Goal: Information Seeking & Learning: Learn about a topic

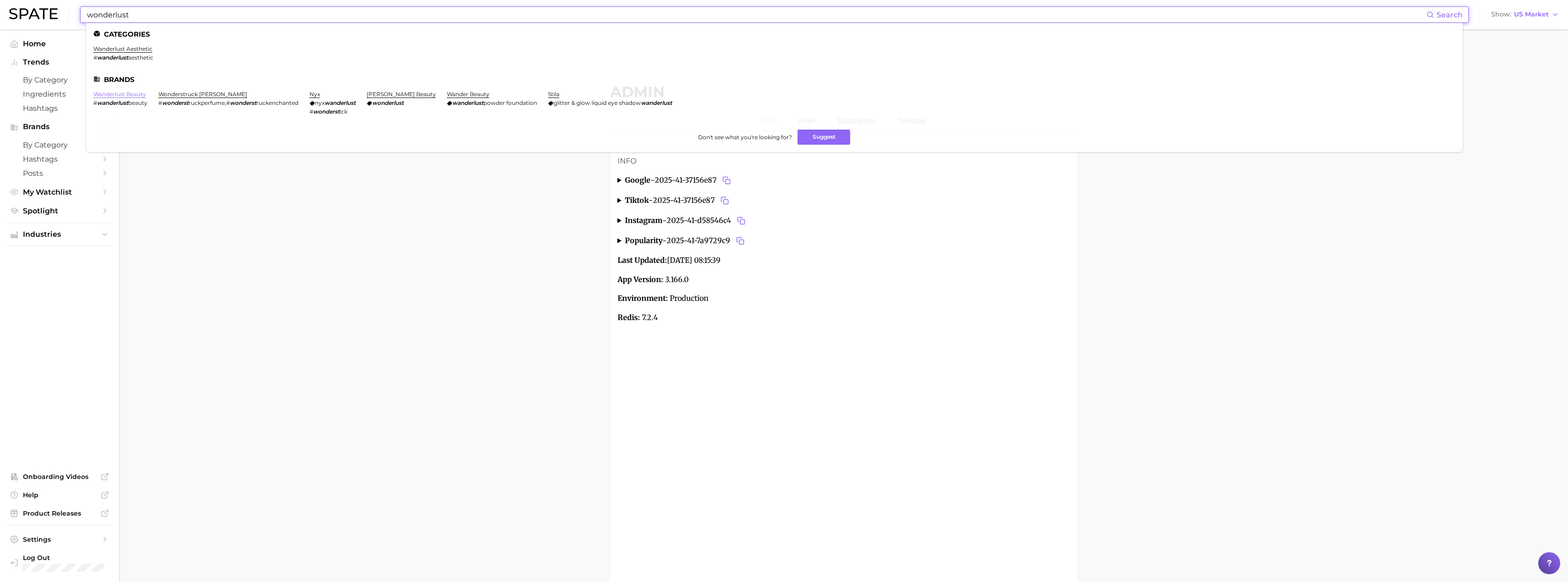
type input "wonderlust"
click at [130, 93] on link "wanderlust beauty" at bounding box center [119, 94] width 53 height 7
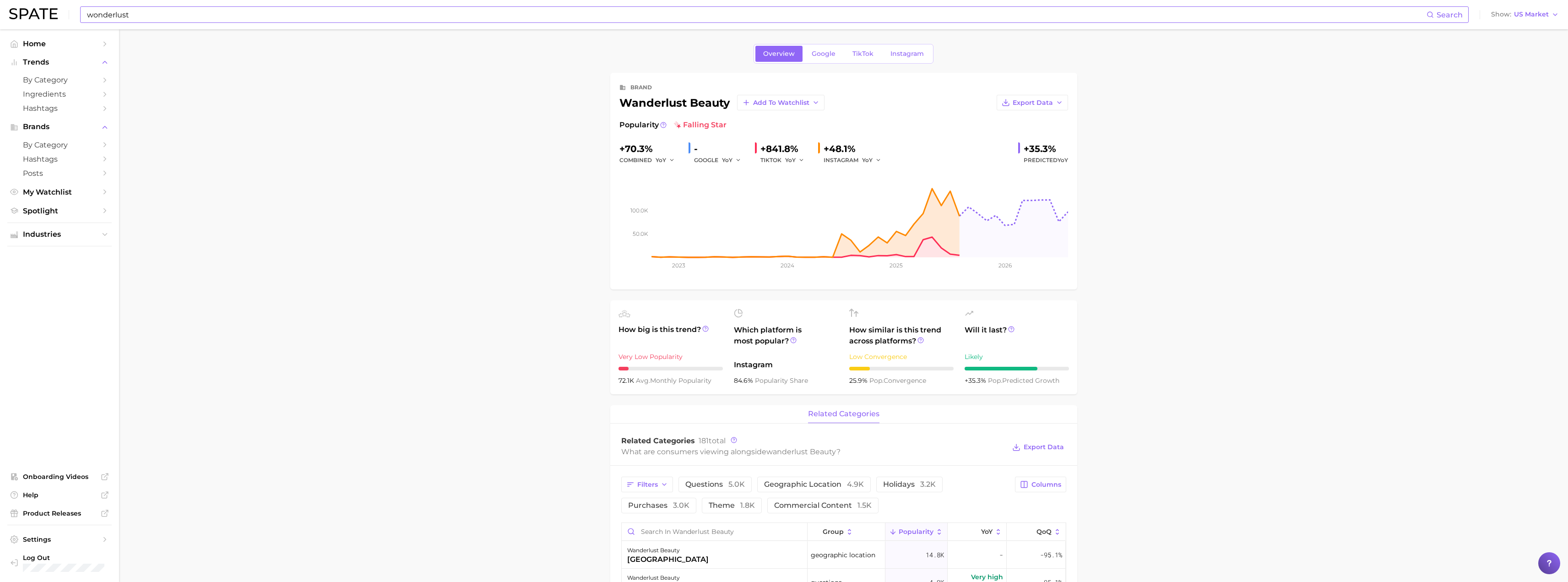
click at [140, 10] on input "wonderlust" at bounding box center [756, 15] width 1340 height 16
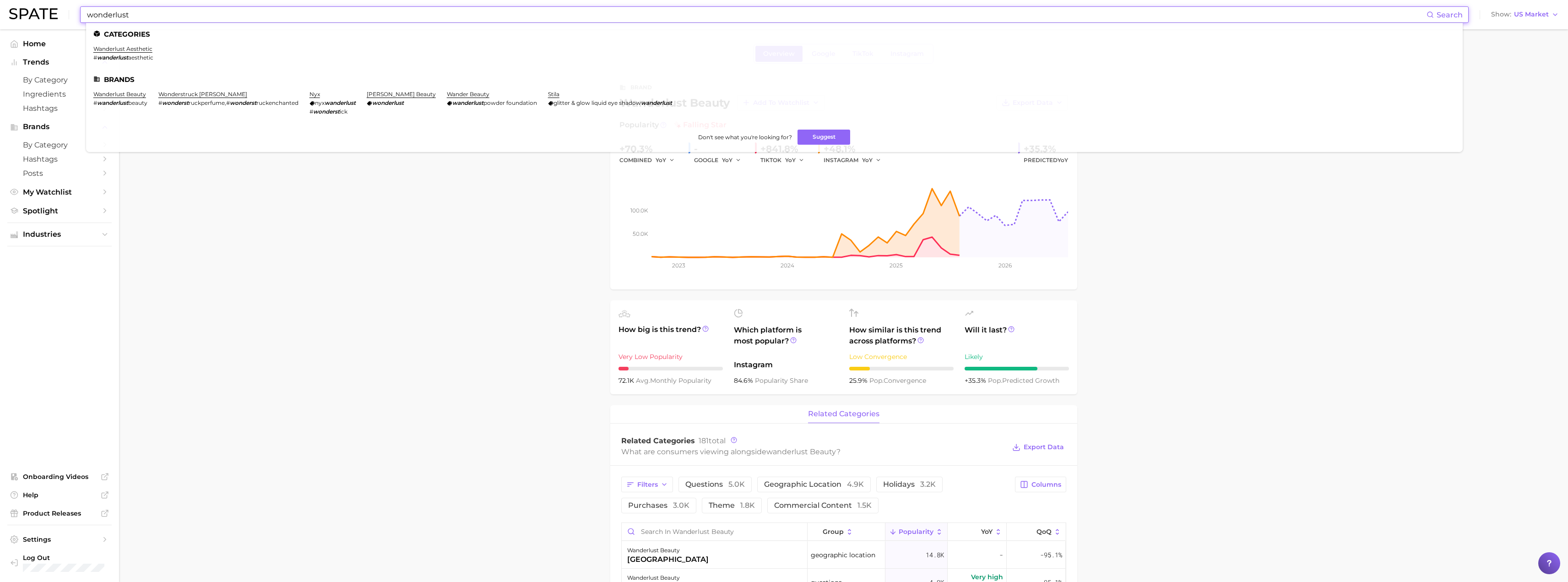
click at [139, 12] on input "wonderlust" at bounding box center [756, 15] width 1340 height 16
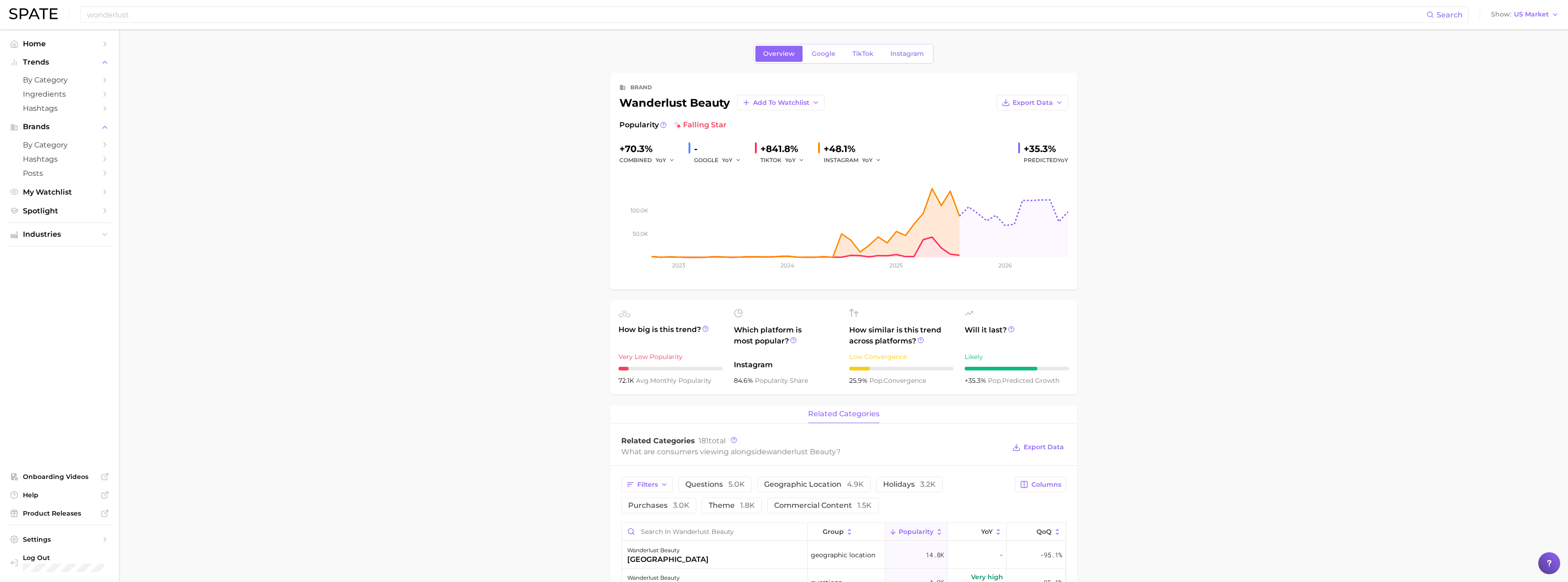
click at [619, 105] on div "wanderlust beauty Add to Watchlist" at bounding box center [721, 103] width 205 height 16
drag, startPoint x: 620, startPoint y: 104, endPoint x: 738, endPoint y: 98, distance: 118.2
click at [738, 98] on div "wanderlust beauty Add to Watchlist" at bounding box center [721, 103] width 205 height 16
copy div "wanderlust beauty"
click at [171, 15] on input "wonderlust" at bounding box center [756, 15] width 1340 height 16
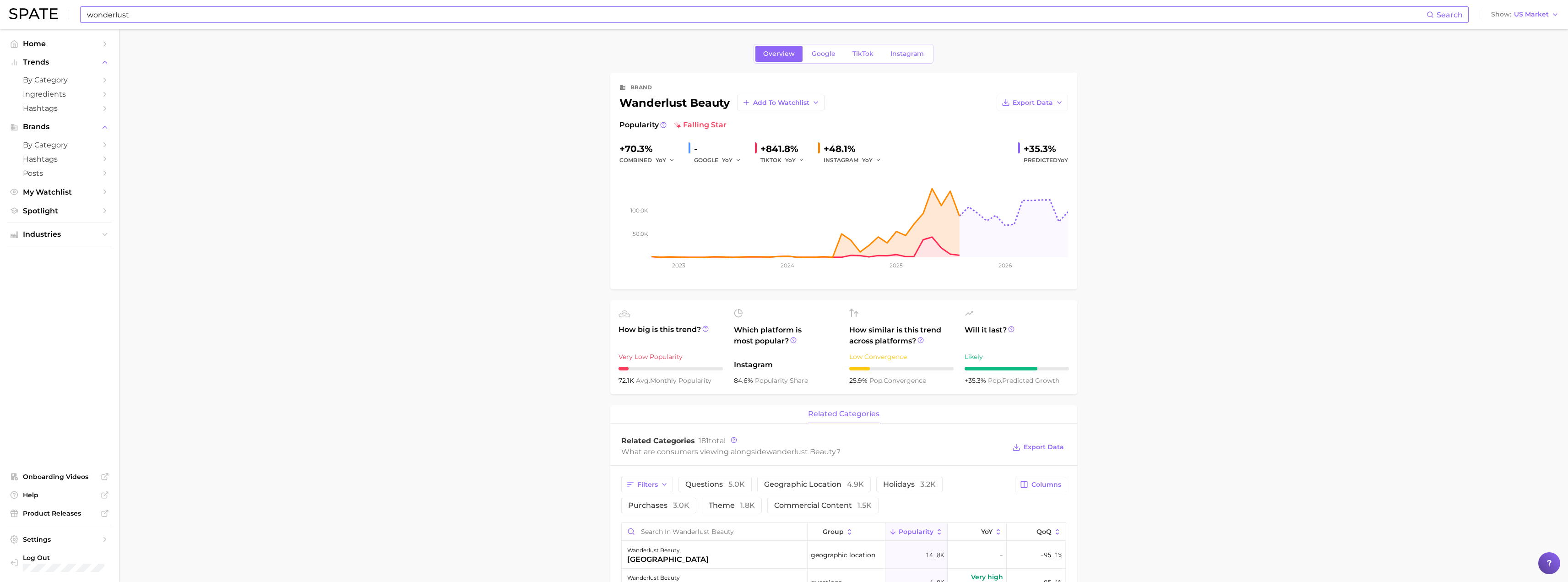
click at [171, 15] on input "wonderlust" at bounding box center [756, 15] width 1340 height 16
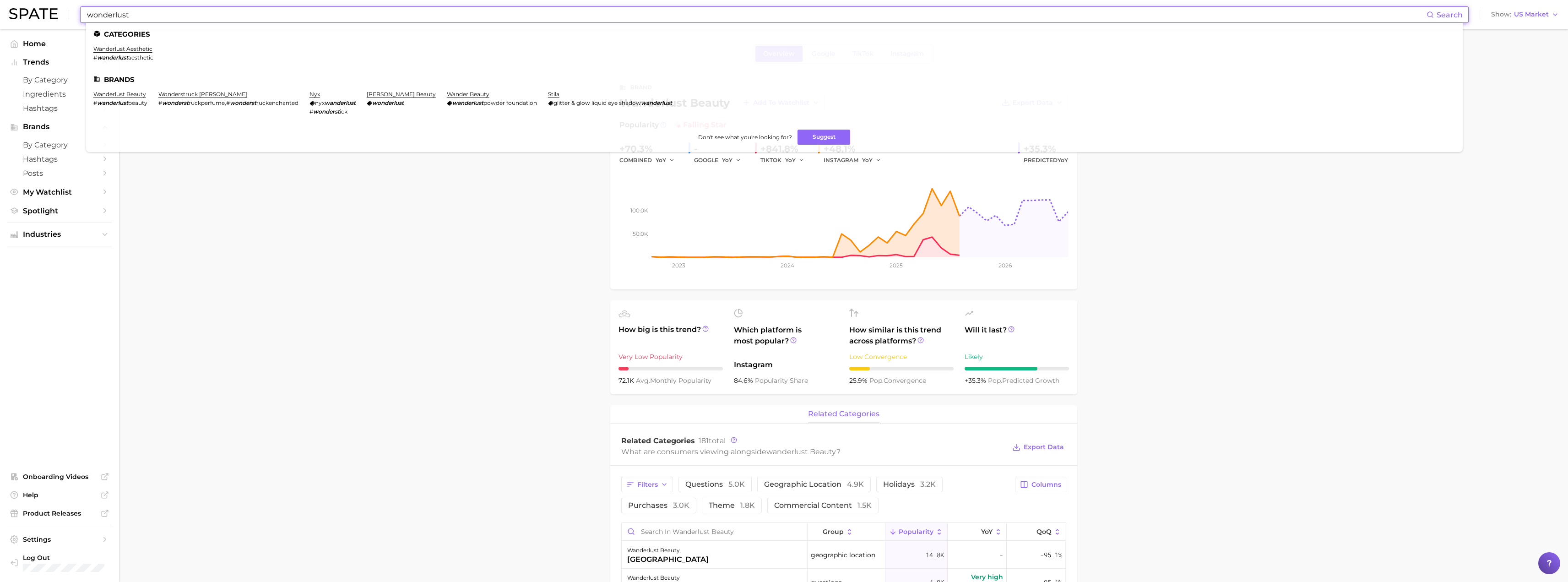
click at [171, 15] on input "wonderlust" at bounding box center [756, 15] width 1340 height 16
paste input "marine collagen"
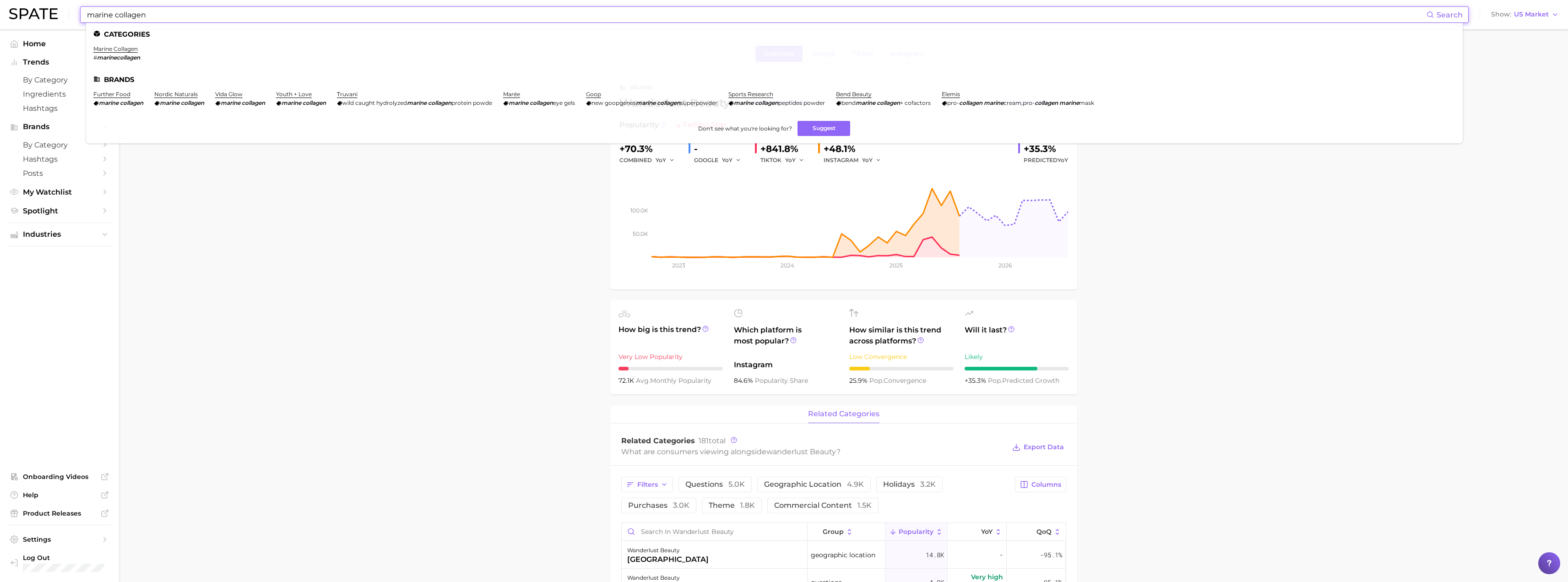
type input "marine collagen"
